Goal: Information Seeking & Learning: Learn about a topic

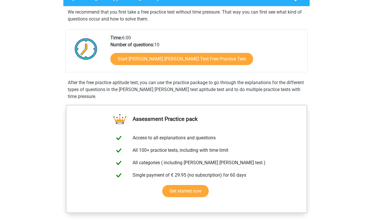
scroll to position [133, 0]
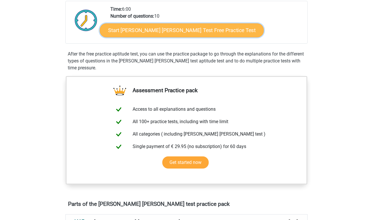
click at [163, 37] on link "Start [PERSON_NAME] [PERSON_NAME] Test Free Practice Test" at bounding box center [182, 30] width 164 height 14
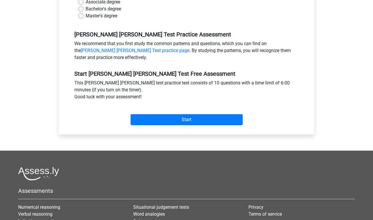
scroll to position [151, 0]
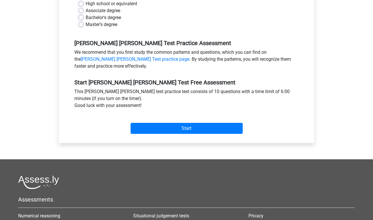
click at [89, 21] on div "Bachelor's degree" at bounding box center [187, 17] width 216 height 7
click at [86, 21] on label "Bachelor's degree" at bounding box center [103, 17] width 35 height 7
click at [83, 20] on input "Bachelor's degree" at bounding box center [81, 17] width 5 height 6
radio input "true"
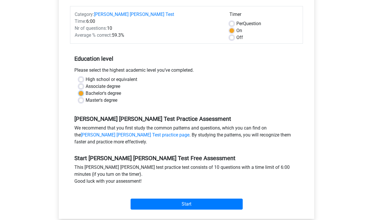
scroll to position [89, 0]
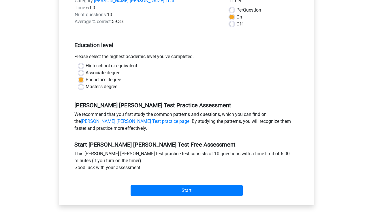
click at [230, 30] on div "Category: [PERSON_NAME] [PERSON_NAME] Test Time: 6:00 Nr of questions: 10 Avera…" at bounding box center [186, 11] width 233 height 38
click at [237, 27] on label "Off" at bounding box center [240, 23] width 7 height 7
click at [231, 26] on input "Off" at bounding box center [232, 23] width 5 height 6
radio input "true"
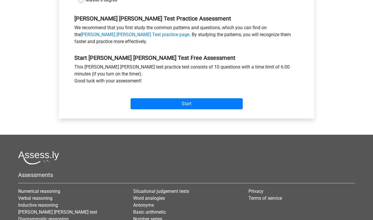
scroll to position [185, 0]
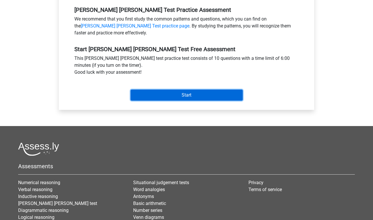
click at [206, 100] on input "Start" at bounding box center [187, 94] width 112 height 11
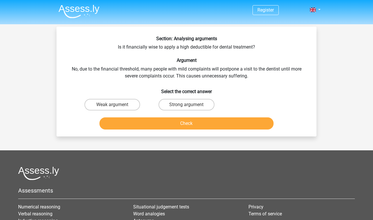
click at [116, 108] on input "Weak argument" at bounding box center [115, 106] width 4 height 4
radio input "true"
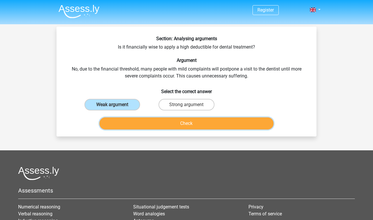
click at [175, 129] on button "Check" at bounding box center [187, 123] width 175 height 12
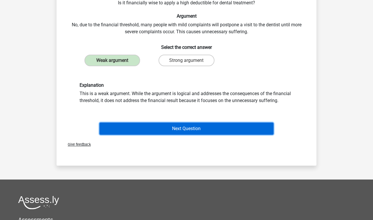
click at [181, 134] on button "Next Question" at bounding box center [187, 128] width 175 height 12
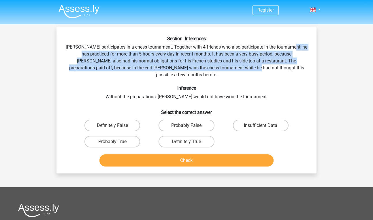
drag, startPoint x: 125, startPoint y: 66, endPoint x: 229, endPoint y: 85, distance: 105.1
click at [229, 85] on div "Section: Inferences Pablo participates in a chess tournament. Together with 4 f…" at bounding box center [187, 102] width 256 height 133
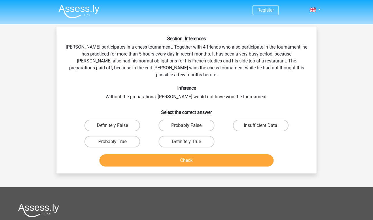
click at [223, 88] on div "Section: Inferences Pablo participates in a chess tournament. Together with 4 f…" at bounding box center [187, 102] width 256 height 133
click at [248, 131] on label "Insufficient Data" at bounding box center [261, 125] width 56 height 12
click at [261, 129] on input "Insufficient Data" at bounding box center [263, 127] width 4 height 4
radio input "true"
click at [247, 131] on label "Insufficient Data" at bounding box center [261, 125] width 56 height 12
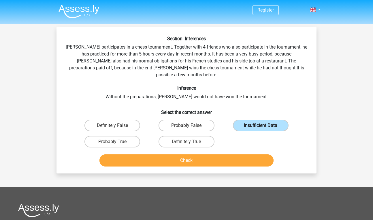
click at [261, 129] on input "Insufficient Data" at bounding box center [263, 127] width 4 height 4
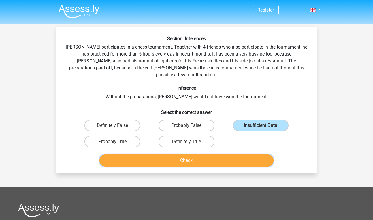
click at [199, 166] on button "Check" at bounding box center [187, 160] width 175 height 12
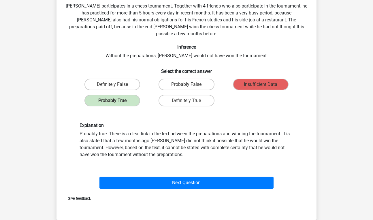
scroll to position [40, 0]
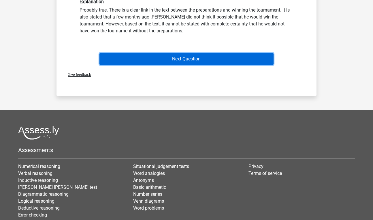
click at [184, 65] on button "Next Question" at bounding box center [187, 59] width 175 height 12
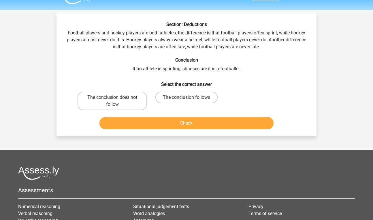
scroll to position [0, 0]
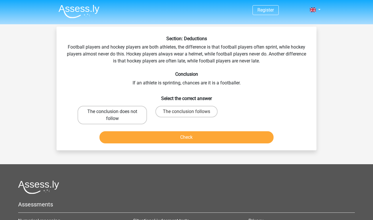
click at [99, 124] on label "The conclusion does not follow" at bounding box center [113, 115] width 70 height 18
click at [113, 115] on input "The conclusion does not follow" at bounding box center [115, 113] width 4 height 4
radio input "true"
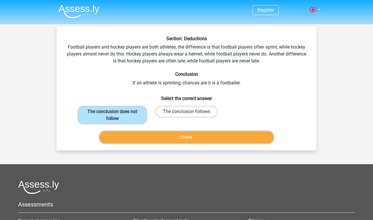
click at [161, 143] on button "Check" at bounding box center [187, 137] width 175 height 12
